Goal: Transaction & Acquisition: Book appointment/travel/reservation

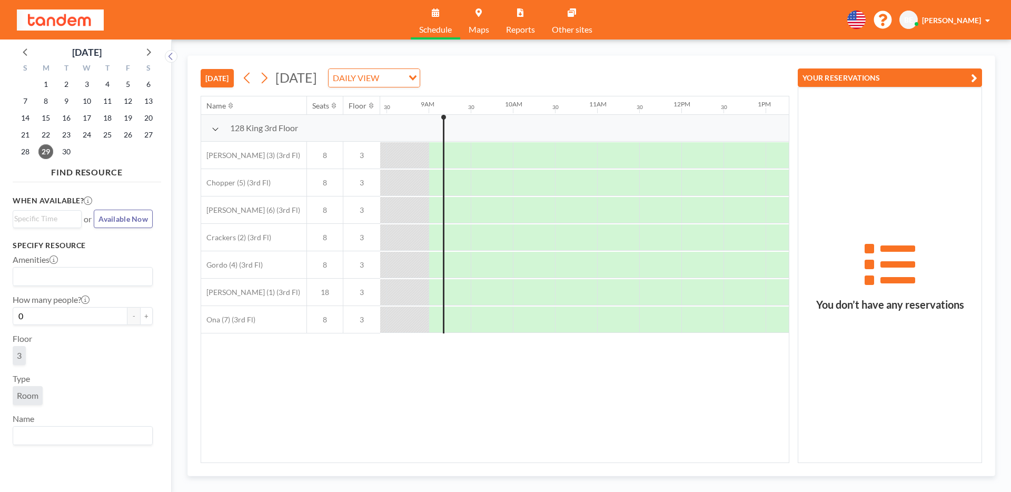
scroll to position [0, 716]
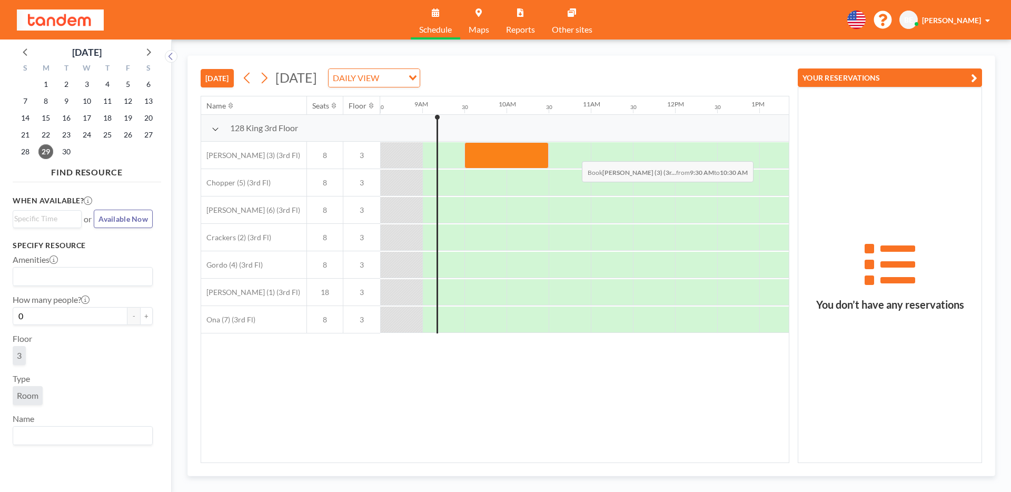
drag, startPoint x: 490, startPoint y: 154, endPoint x: 575, endPoint y: 153, distance: 85.3
click at [575, 153] on div at bounding box center [675, 155] width 2022 height 27
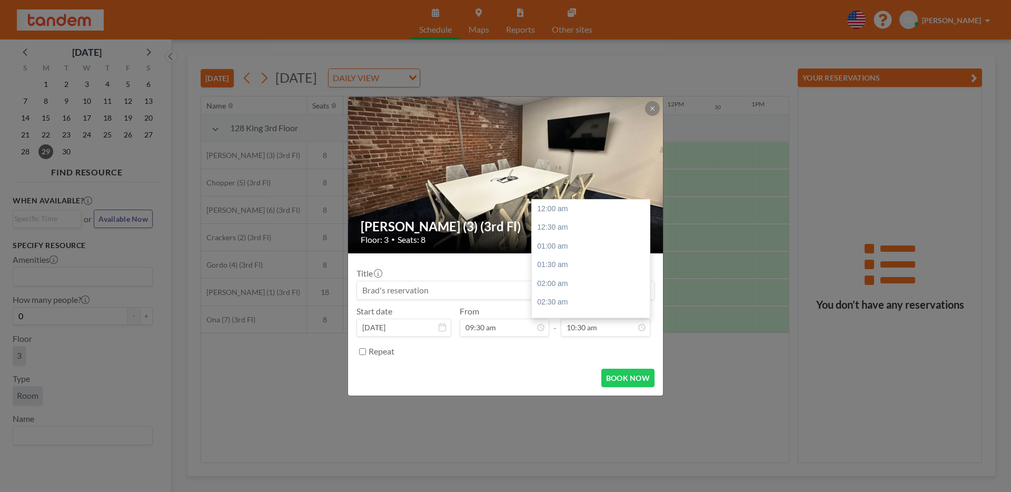
scroll to position [393, 0]
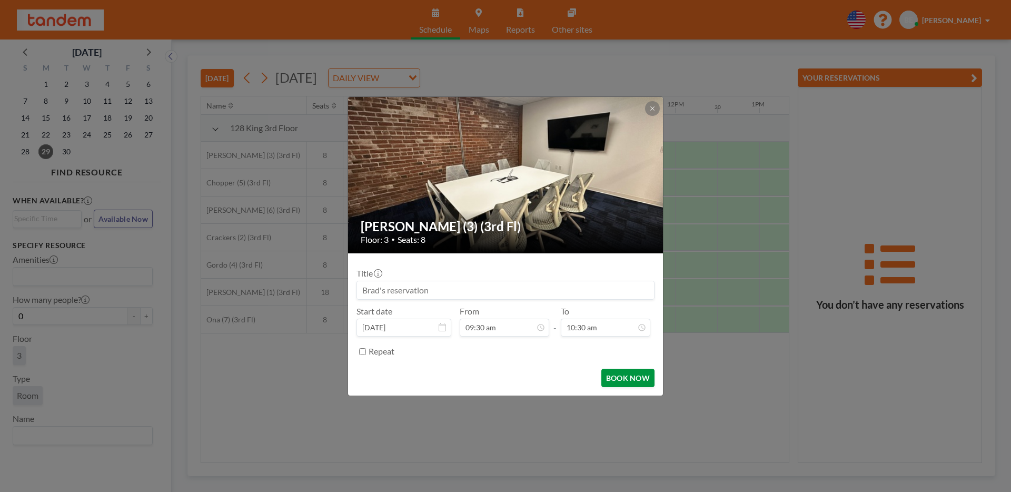
click at [627, 373] on button "BOOK NOW" at bounding box center [627, 378] width 53 height 18
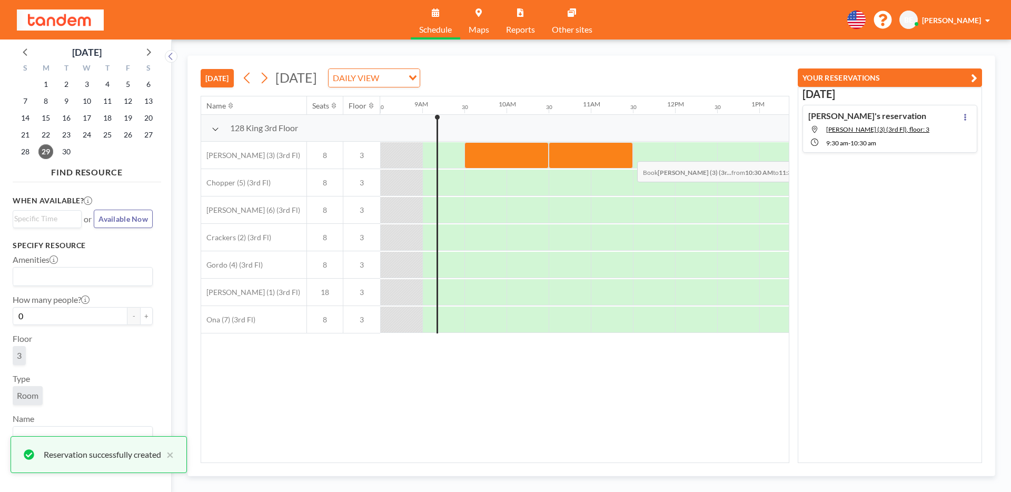
drag, startPoint x: 598, startPoint y: 152, endPoint x: 635, endPoint y: 153, distance: 37.4
click at [635, 153] on div at bounding box center [675, 155] width 2022 height 27
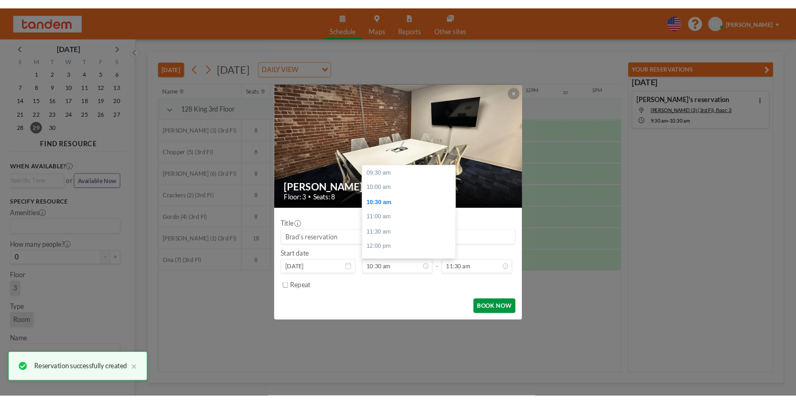
scroll to position [37, 0]
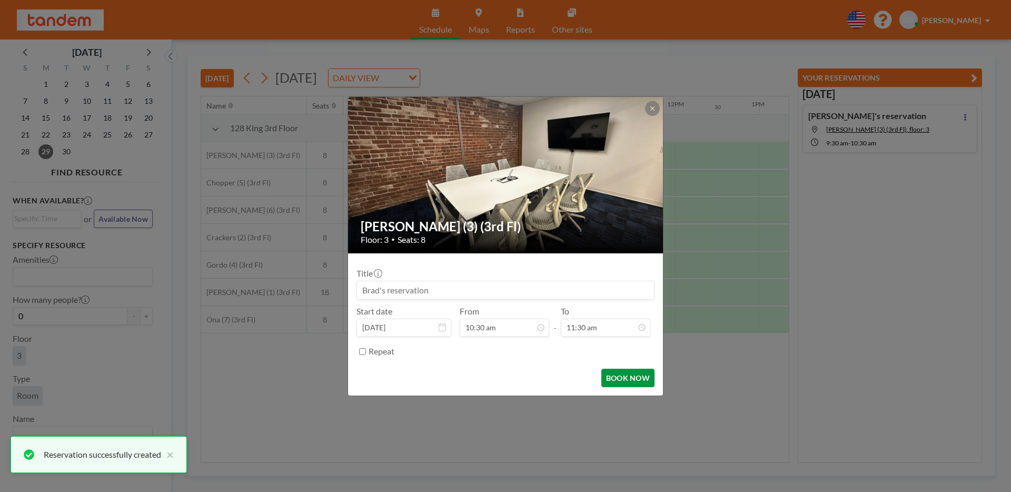
click at [631, 379] on button "BOOK NOW" at bounding box center [627, 378] width 53 height 18
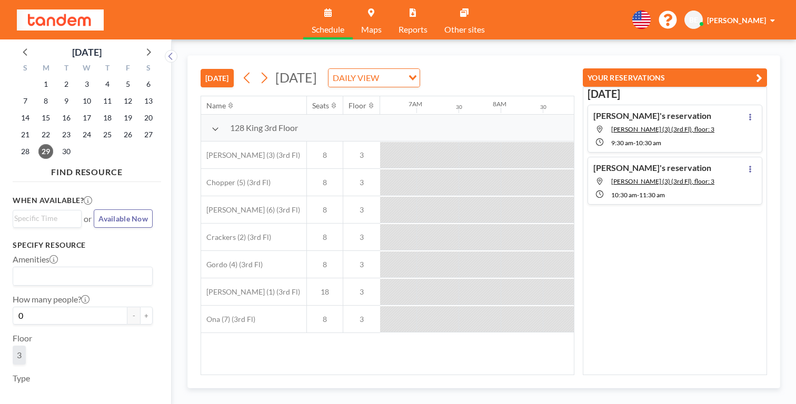
scroll to position [0, 564]
